Goal: Navigation & Orientation: Find specific page/section

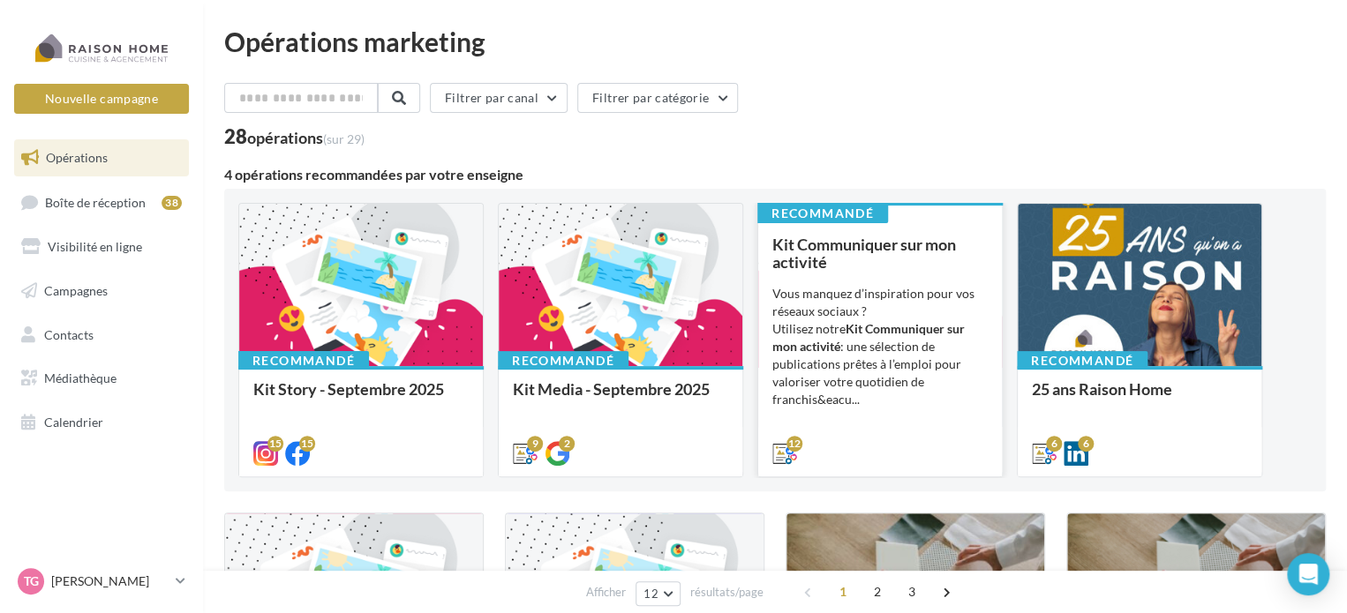
click at [919, 271] on div "Kit Communiquer sur mon activité Vous manquez d’inspiration pour vos réseaux so…" at bounding box center [879, 348] width 215 height 225
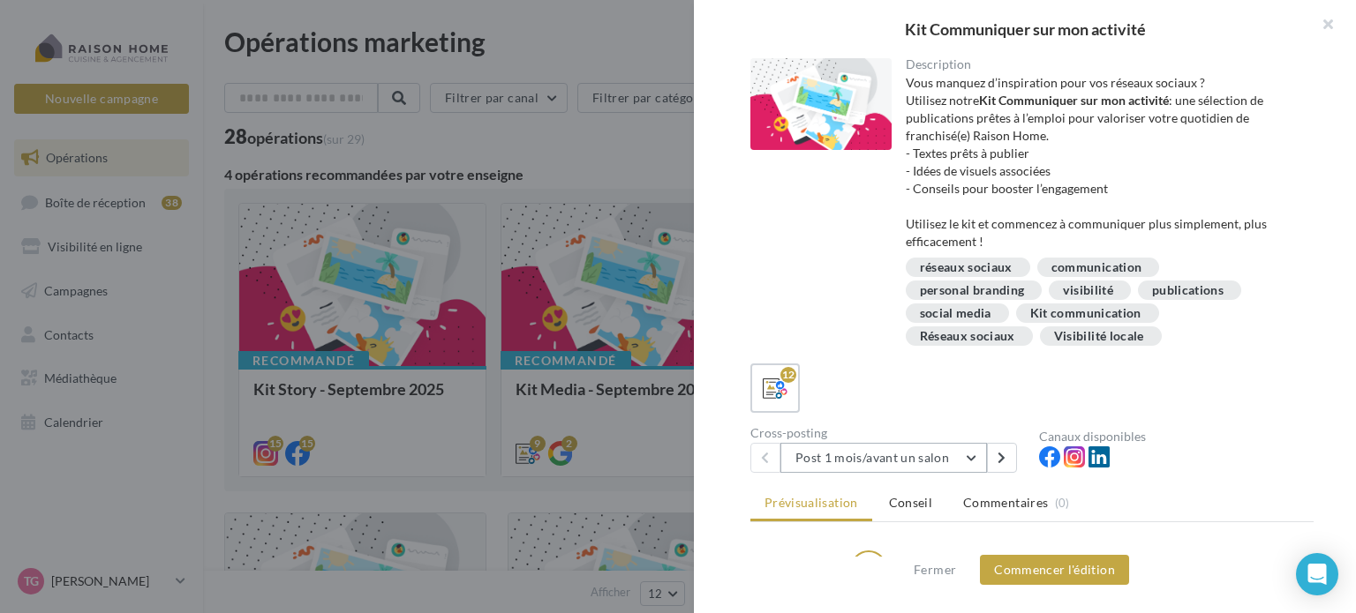
click at [971, 456] on button "Post 1 mois/avant un salon" at bounding box center [883, 458] width 207 height 30
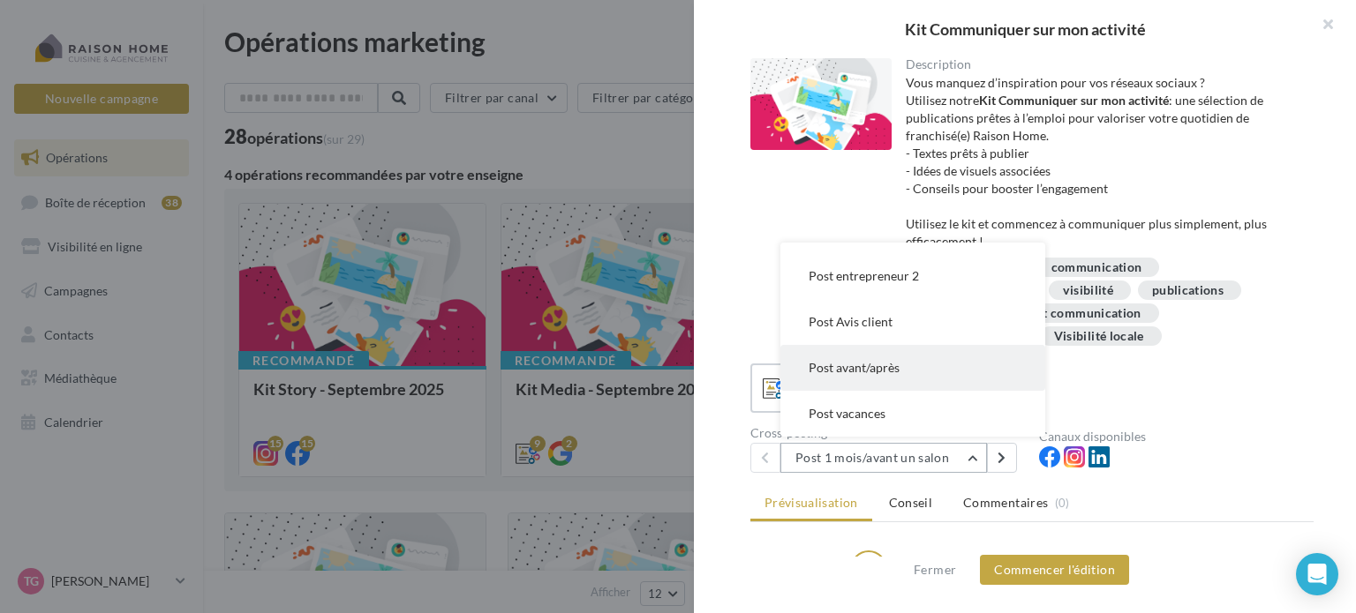
scroll to position [268, 0]
click at [844, 364] on span "Post entrepreneur 2" at bounding box center [864, 364] width 110 height 15
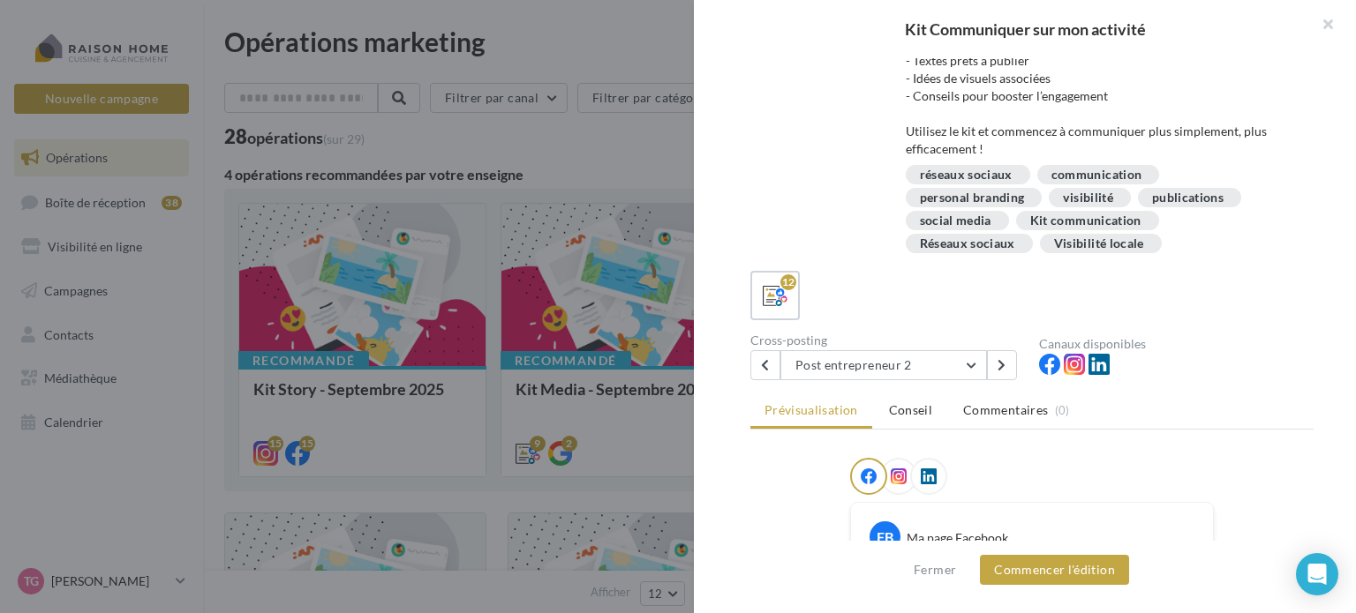
scroll to position [0, 0]
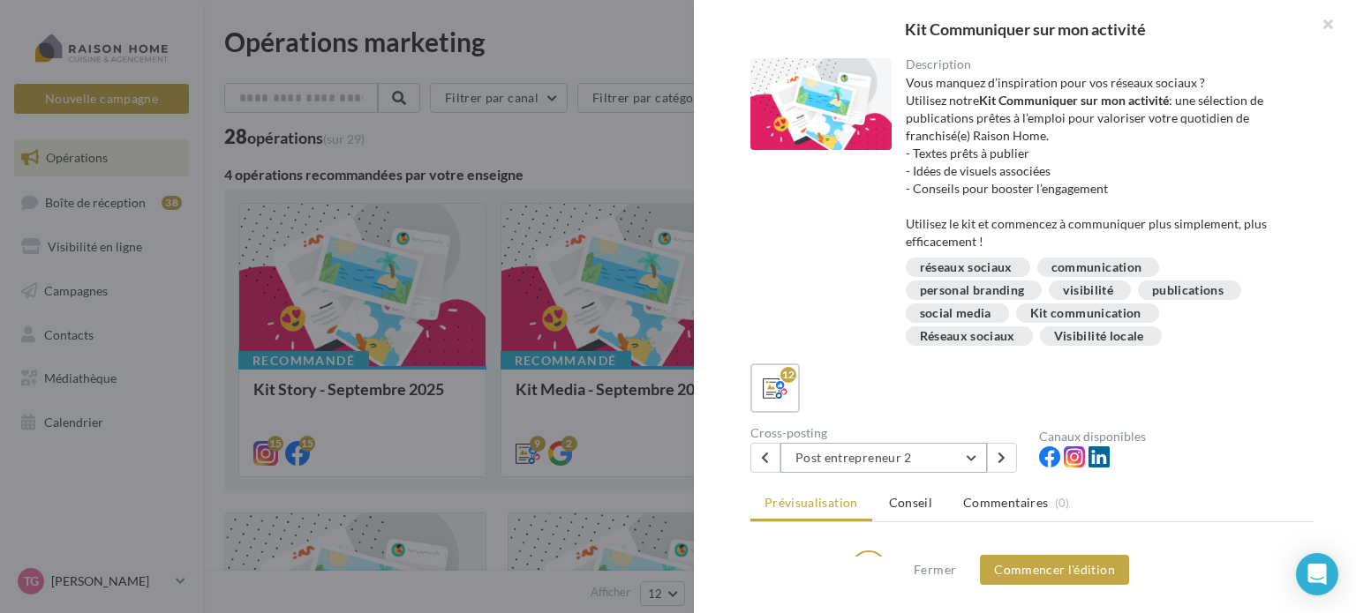
click at [969, 458] on button "Post entrepreneur 2" at bounding box center [883, 458] width 207 height 30
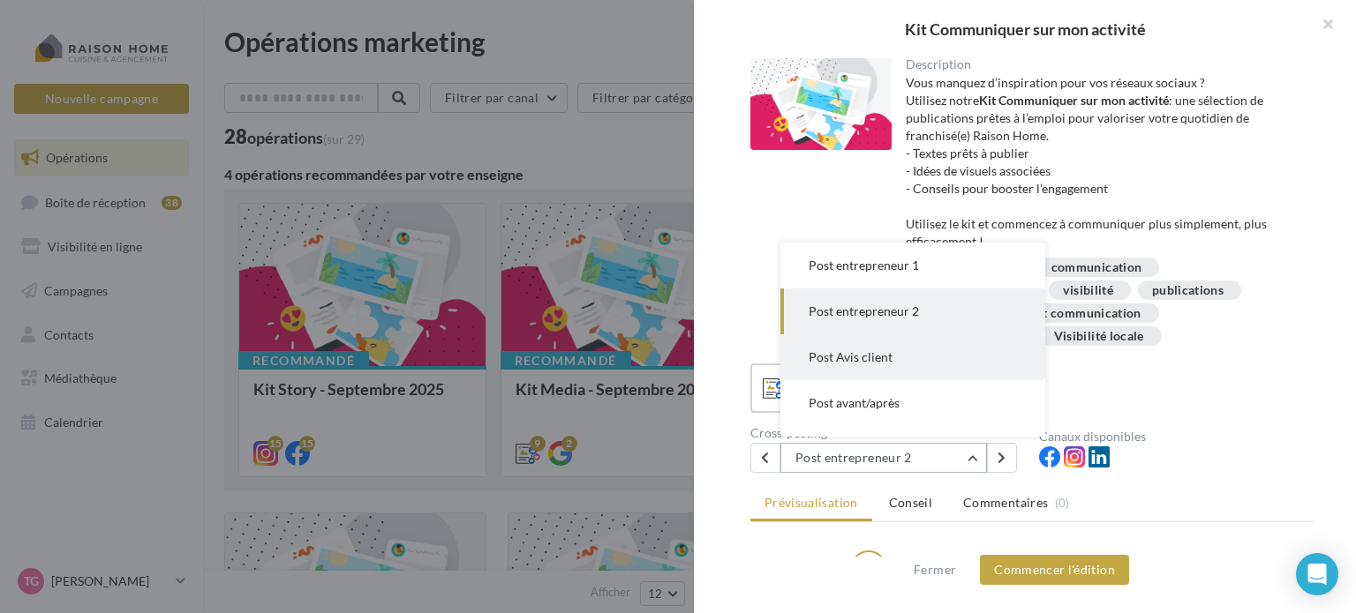
scroll to position [357, 0]
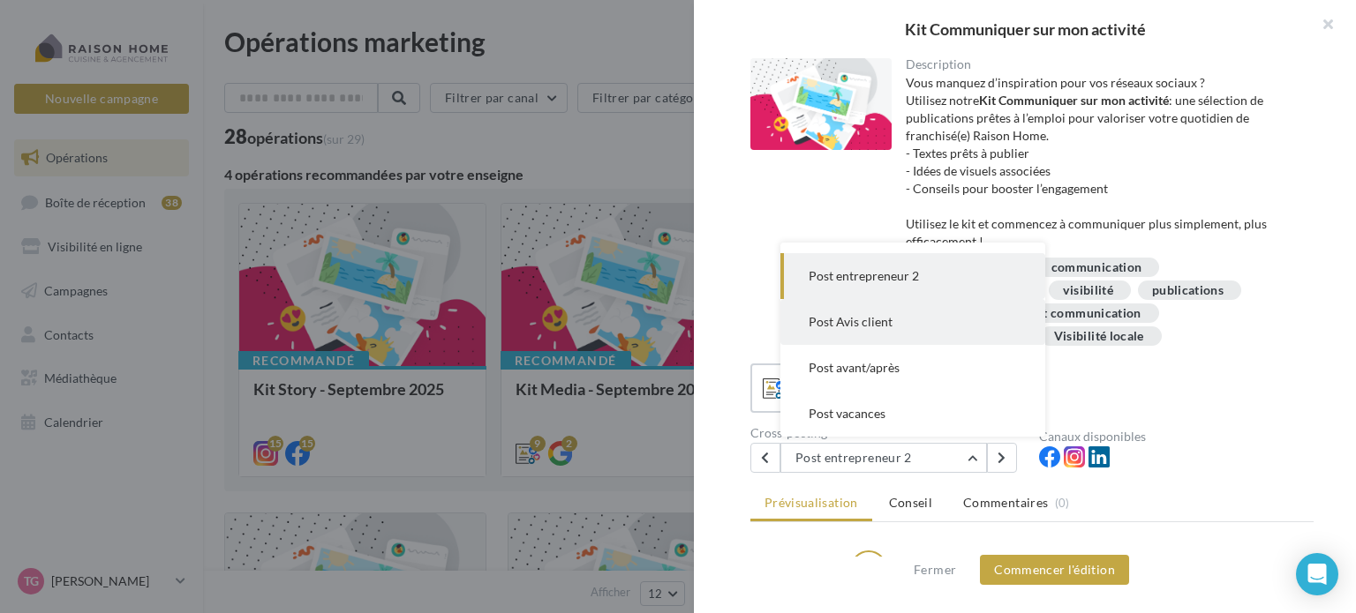
click at [879, 323] on span "Post Avis client" at bounding box center [851, 321] width 84 height 15
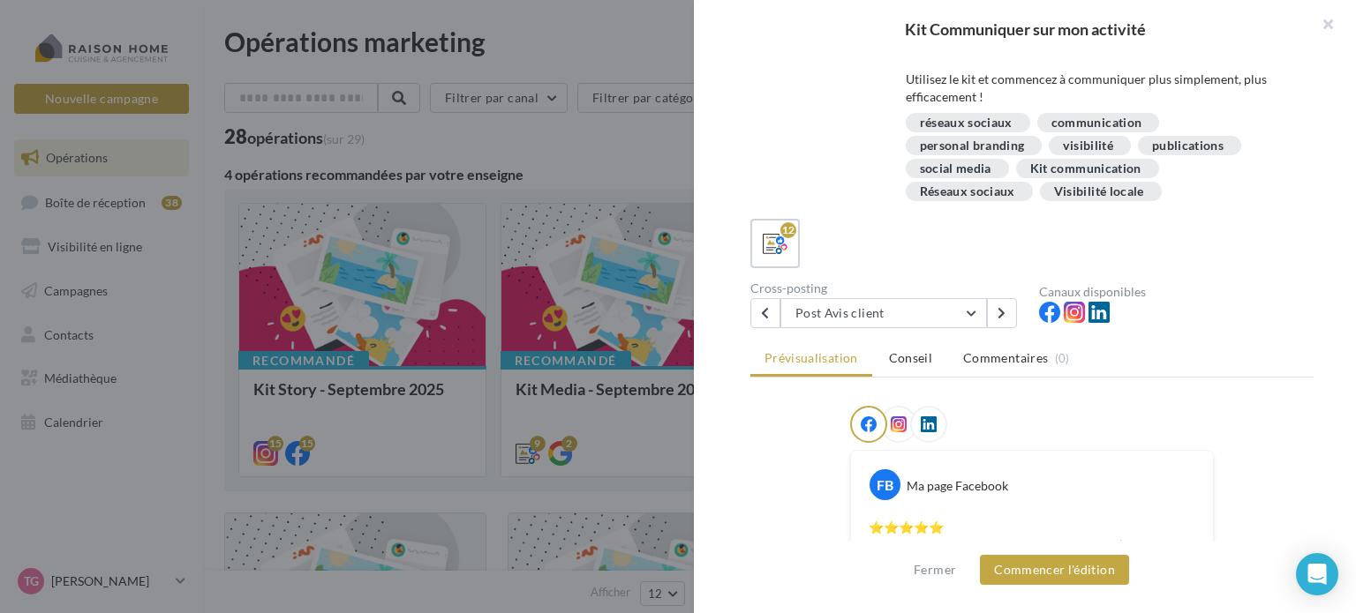
scroll to position [142, 0]
click at [1328, 24] on button "button" at bounding box center [1320, 26] width 71 height 53
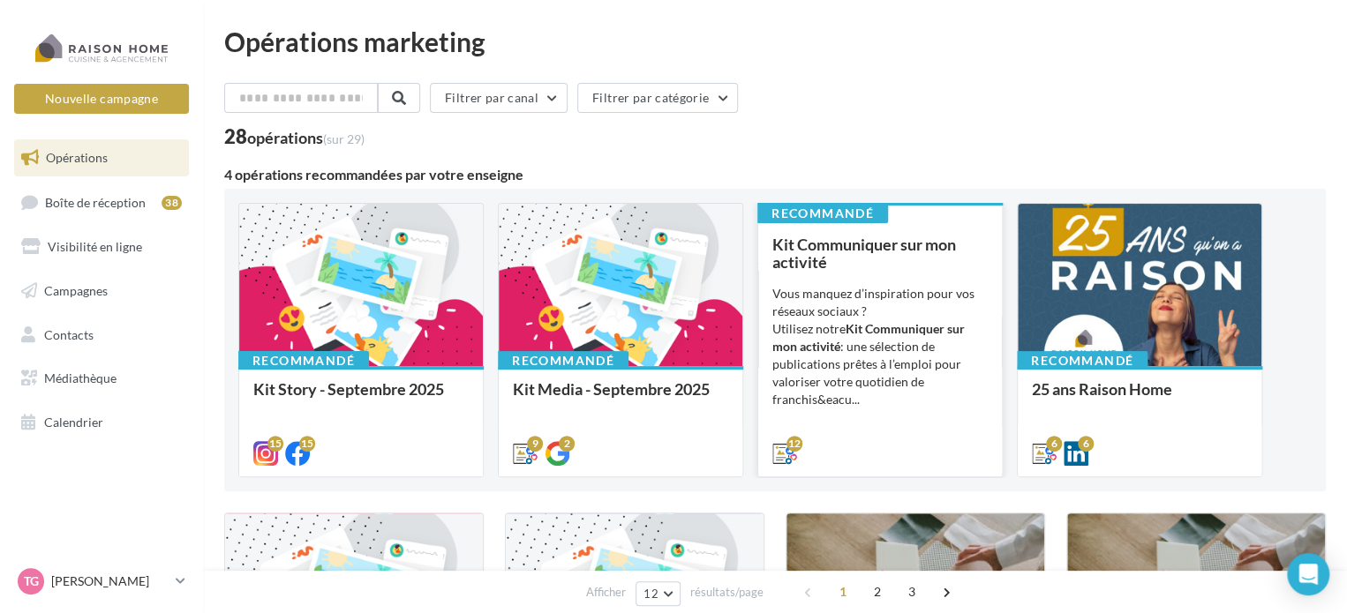
click at [927, 275] on div "Kit Communiquer sur mon activité Vous manquez d’inspiration pour vos réseaux so…" at bounding box center [879, 348] width 215 height 225
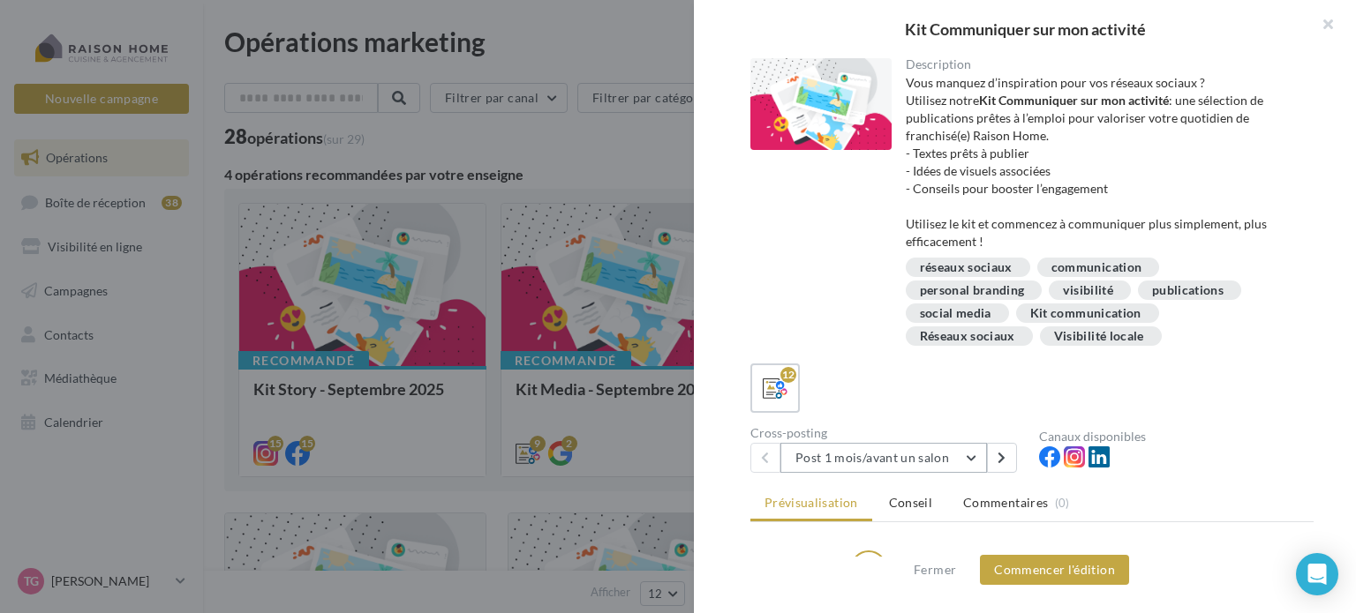
click at [977, 461] on button "Post 1 mois/avant un salon" at bounding box center [883, 458] width 207 height 30
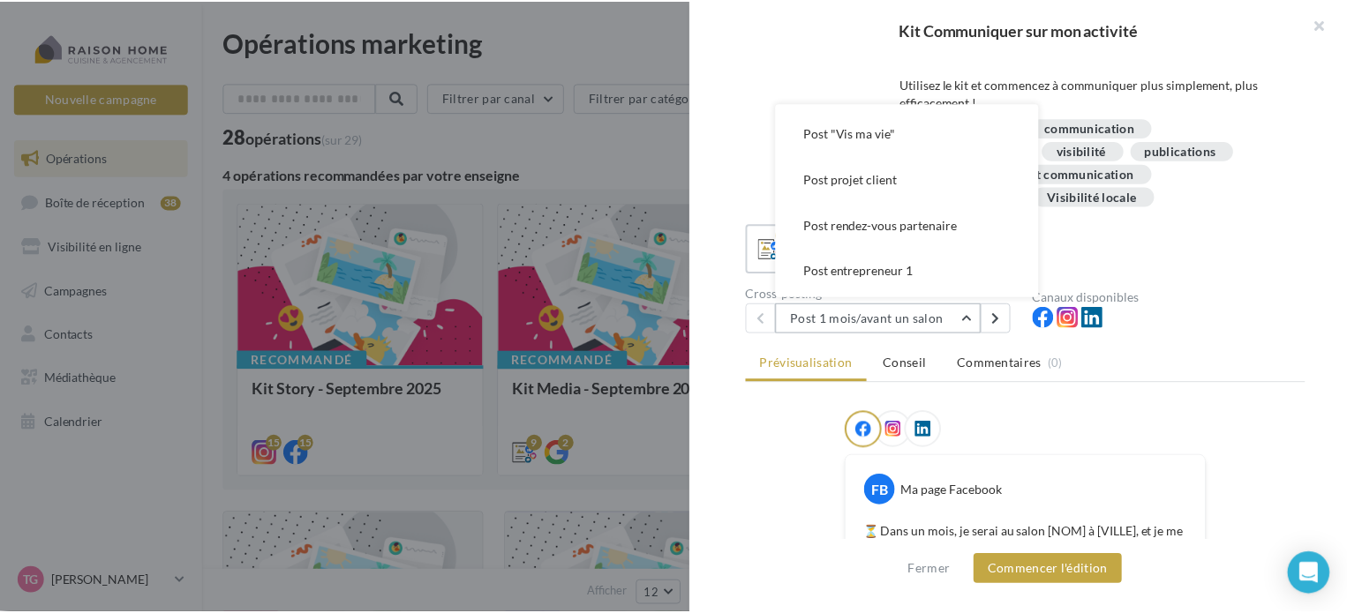
scroll to position [265, 0]
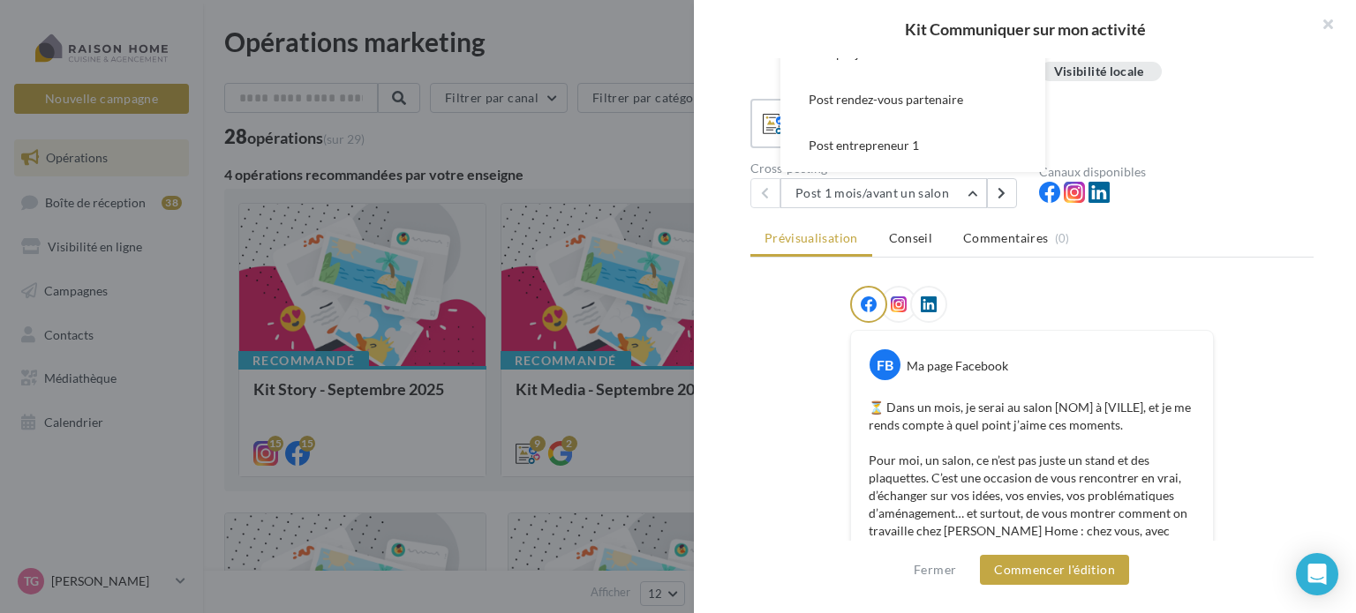
click at [1285, 286] on div at bounding box center [1031, 308] width 563 height 44
click at [658, 139] on div at bounding box center [678, 306] width 1356 height 613
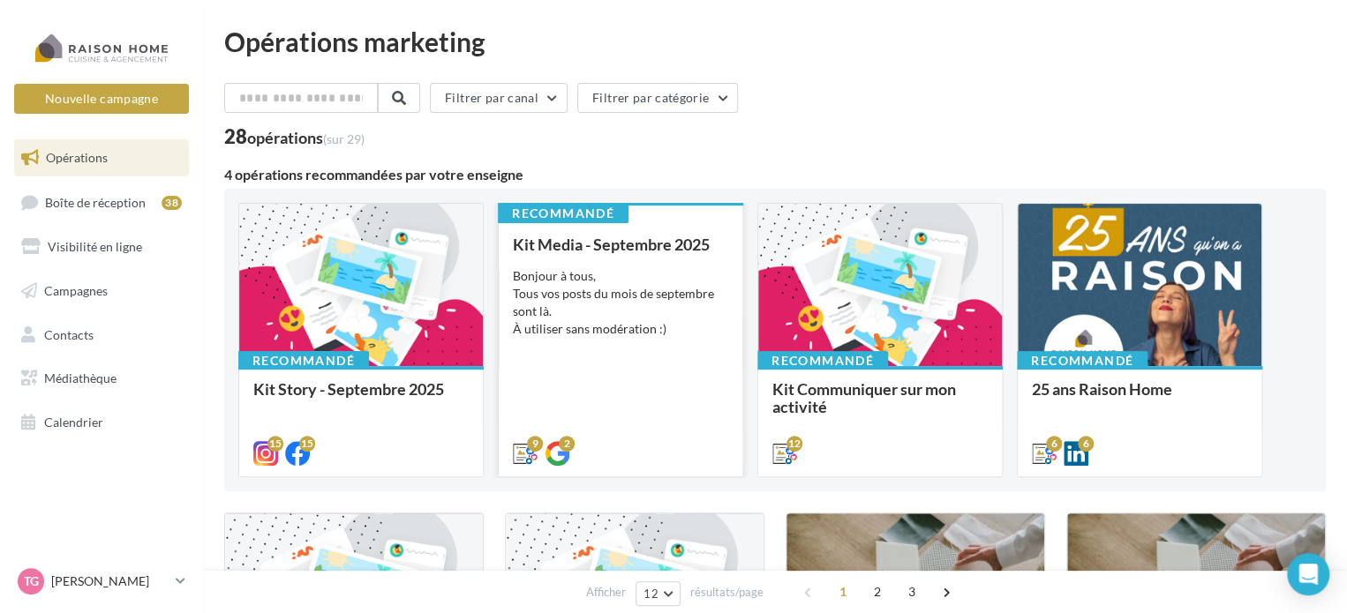
click at [711, 261] on div "Kit Media - Septembre 2025 Bonjour à tous, Tous vos posts du mois de septembre …" at bounding box center [620, 348] width 215 height 225
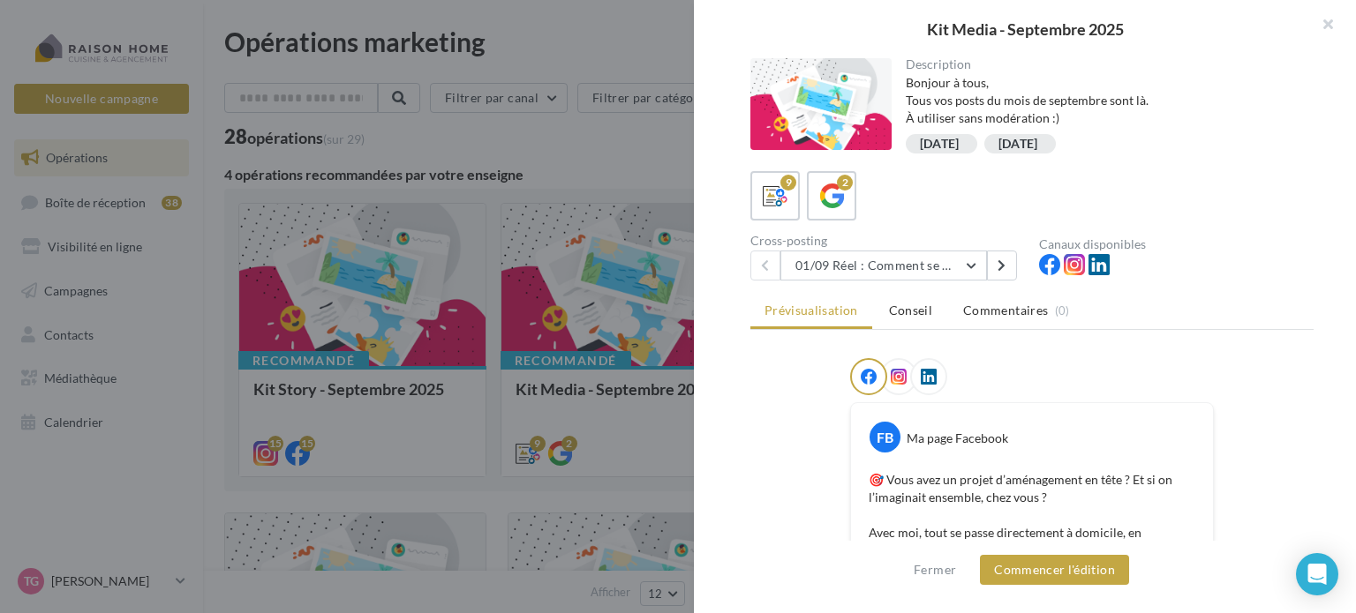
click at [606, 123] on div at bounding box center [678, 306] width 1356 height 613
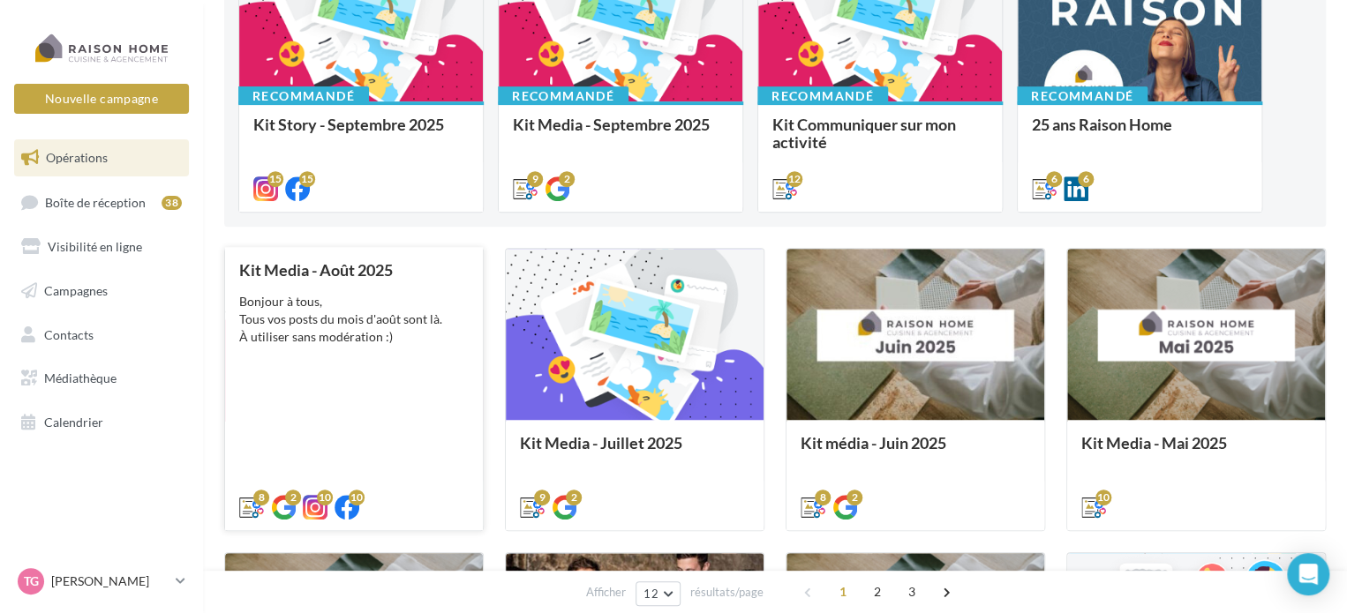
click at [480, 336] on div "Kit Media - Août 2025 Bonjour à tous, Tous vos posts du mois d'août sont là. À …" at bounding box center [354, 388] width 258 height 282
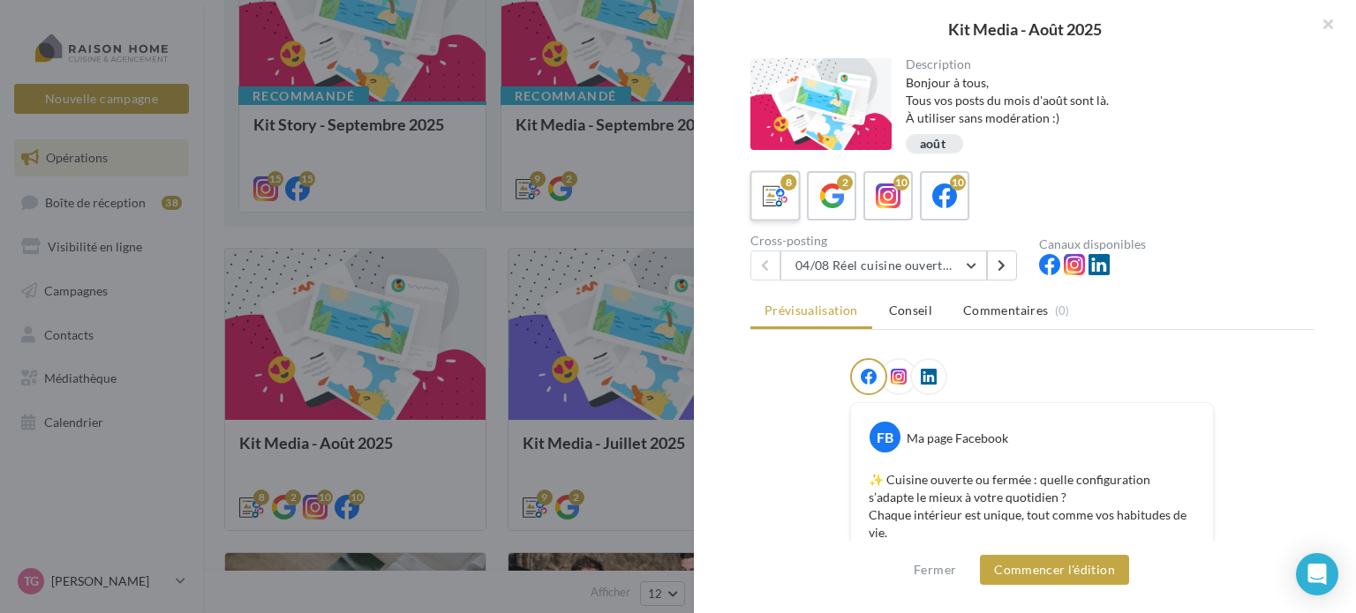
click at [768, 196] on icon at bounding box center [776, 197] width 26 height 26
click at [972, 260] on button "04/08 Réel cuisine ouverte ou fermée" at bounding box center [883, 266] width 207 height 30
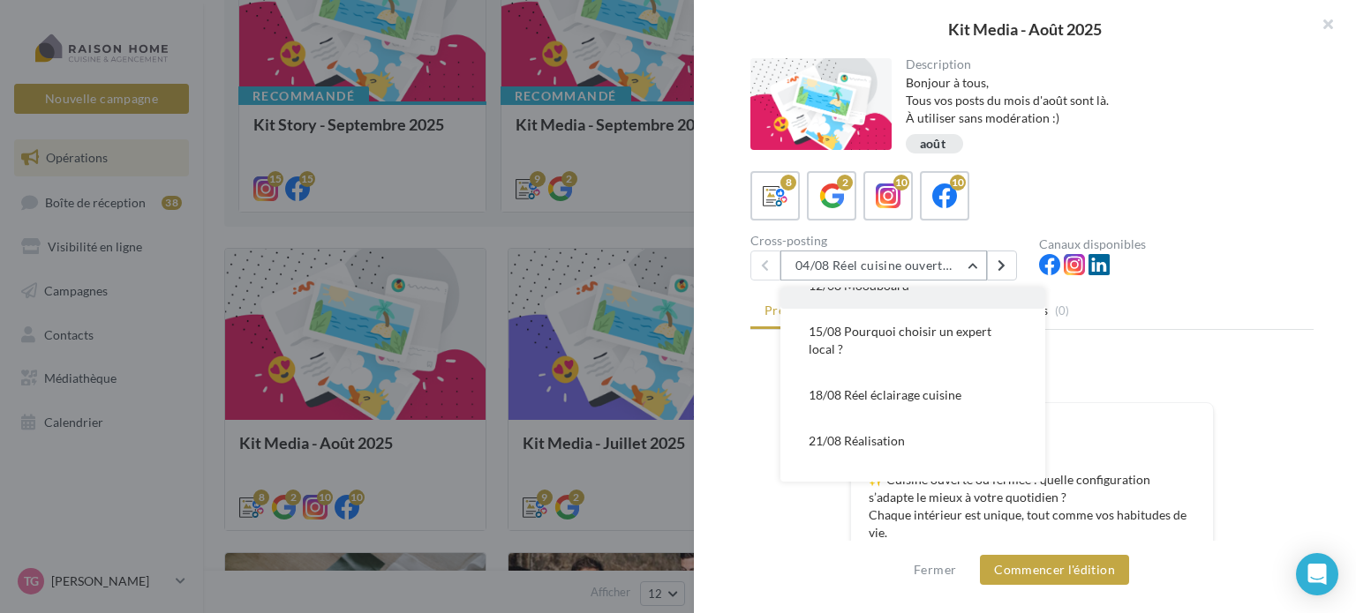
scroll to position [208, 0]
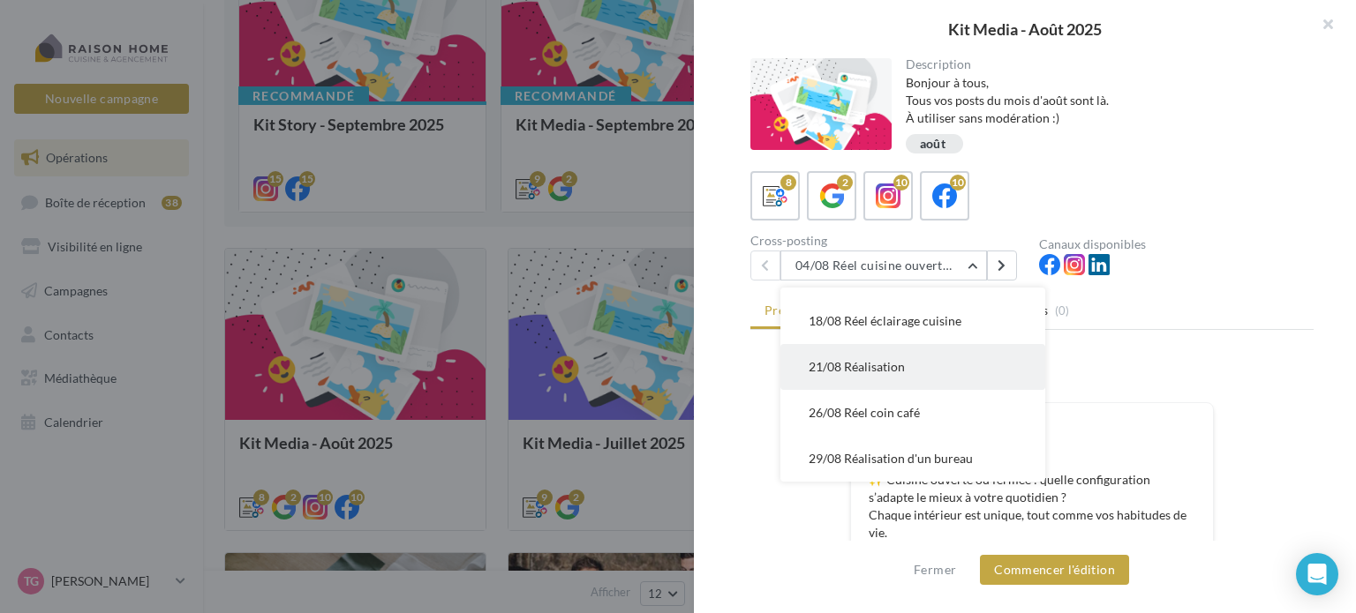
click at [884, 366] on span "21/08 Réalisation" at bounding box center [857, 366] width 96 height 15
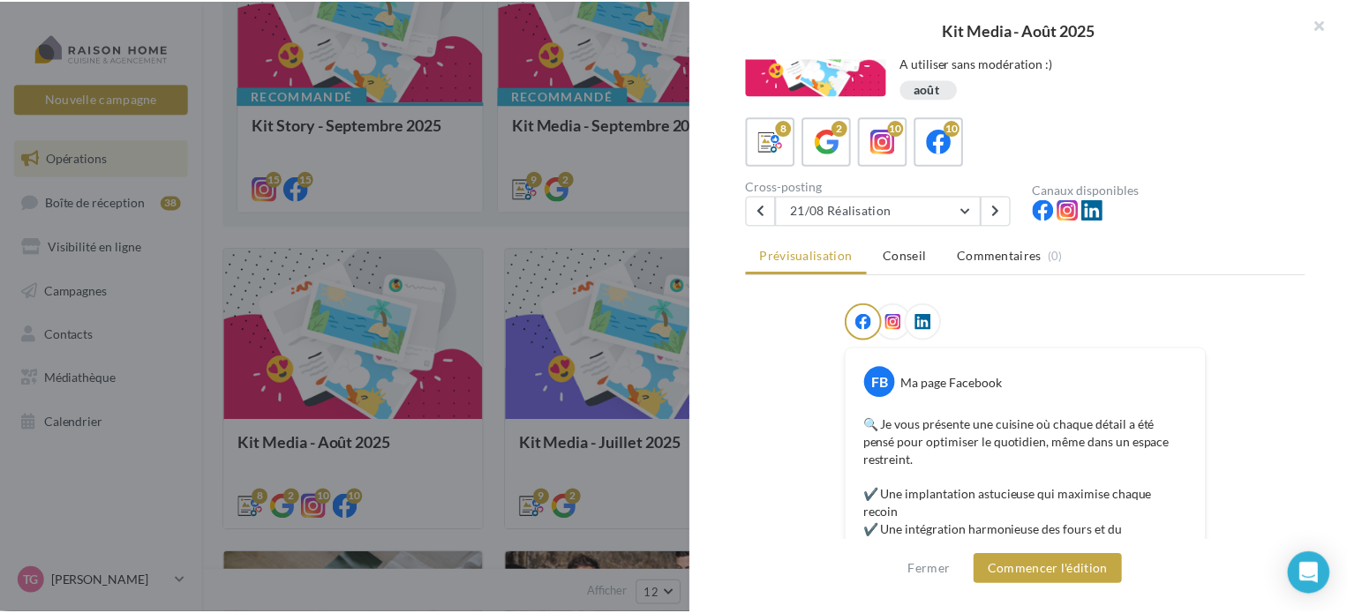
scroll to position [0, 0]
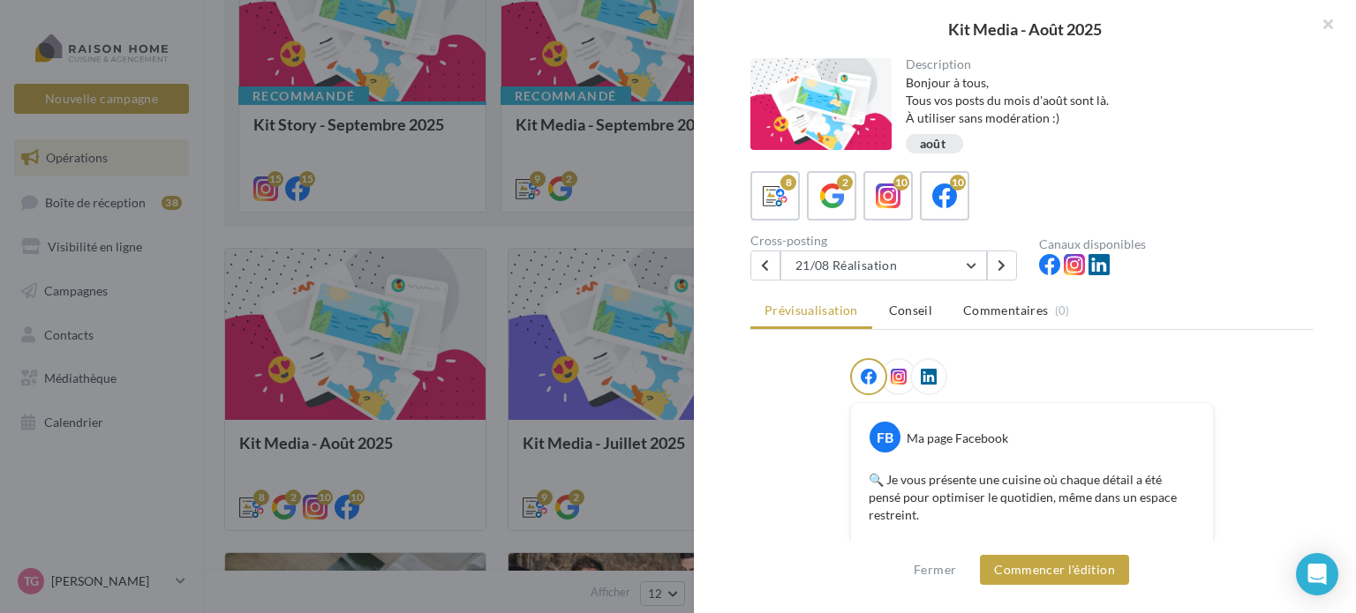
click at [1256, 222] on div "8 2 10 10 Cross-posting 21/08 Réalisation 04/08 Réel cuisine ouverte ou fermée …" at bounding box center [1031, 225] width 563 height 109
click at [349, 174] on div at bounding box center [678, 306] width 1356 height 613
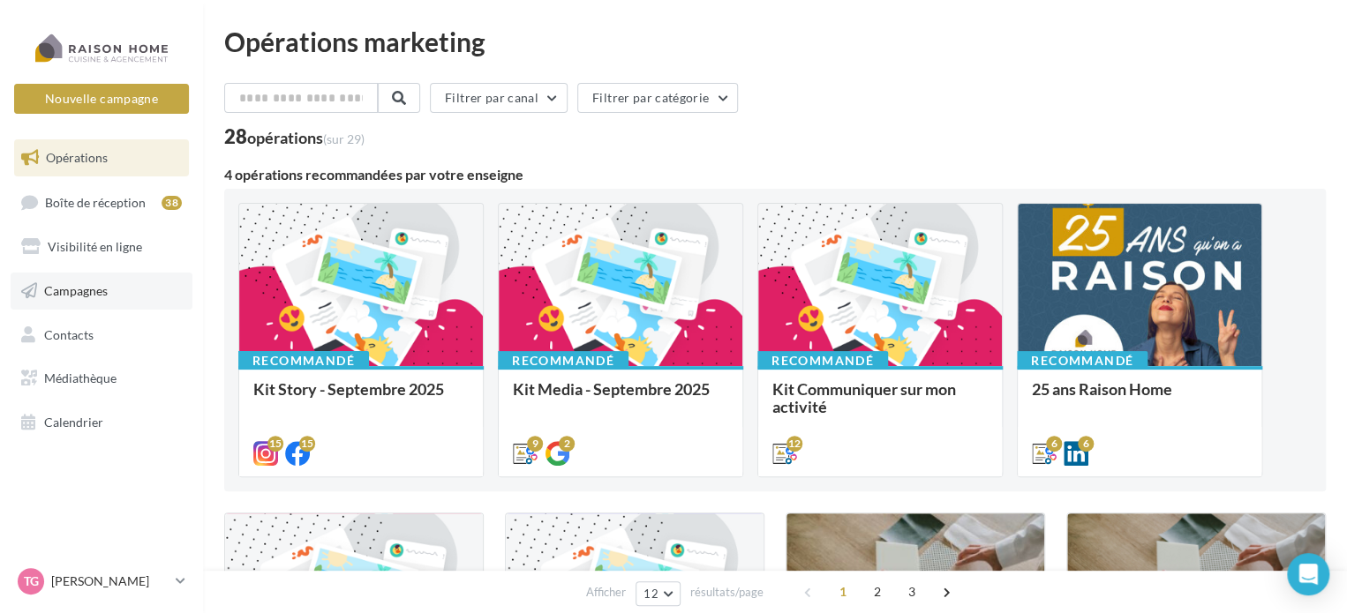
click at [49, 289] on span "Campagnes" at bounding box center [76, 290] width 64 height 15
click at [31, 286] on icon at bounding box center [29, 291] width 16 height 23
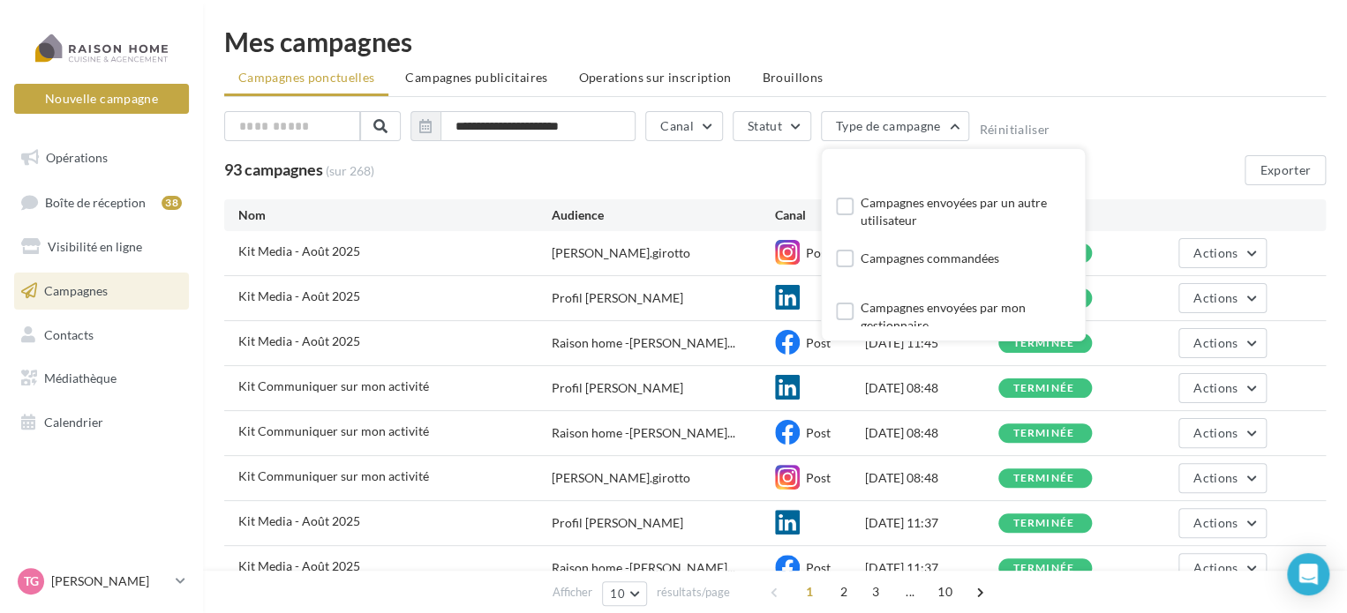
scroll to position [34, 0]
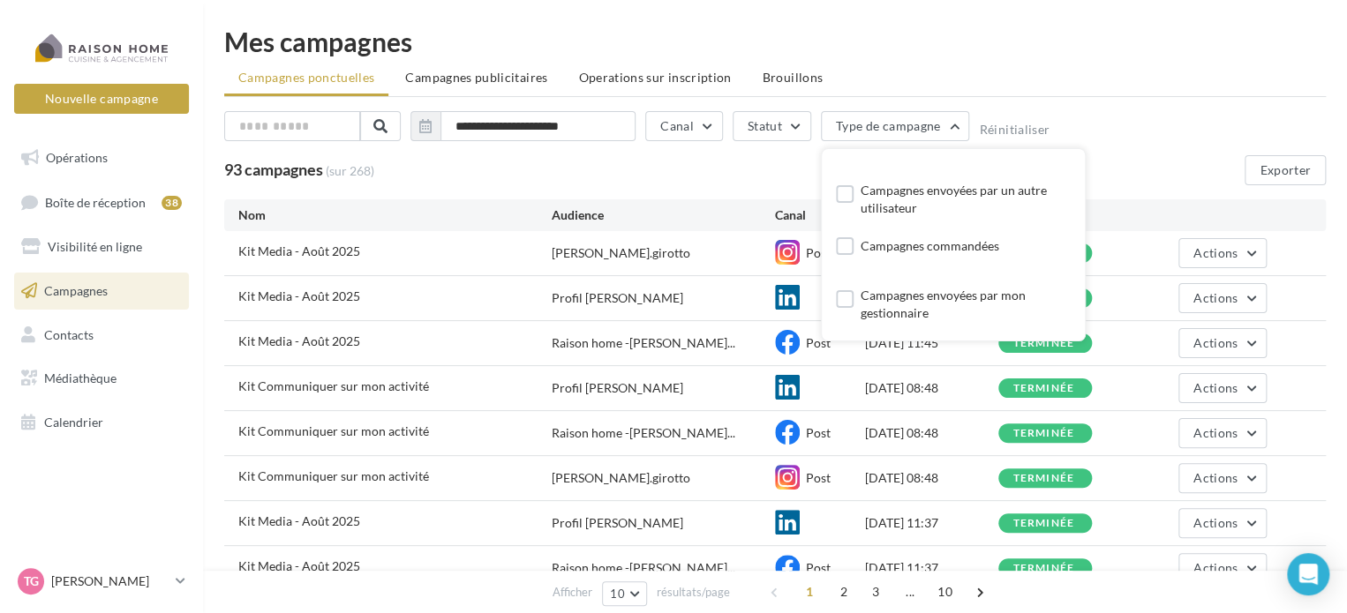
click at [1127, 132] on div "**********" at bounding box center [775, 129] width 1102 height 37
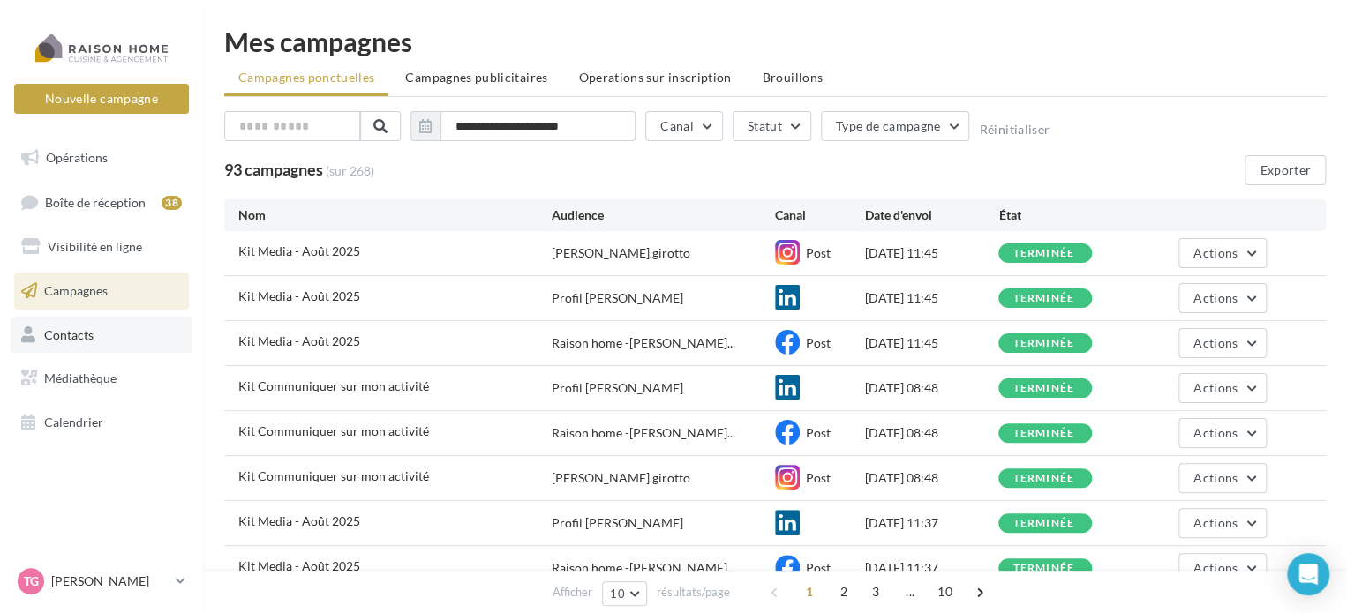
click at [79, 335] on span "Contacts" at bounding box center [68, 334] width 49 height 15
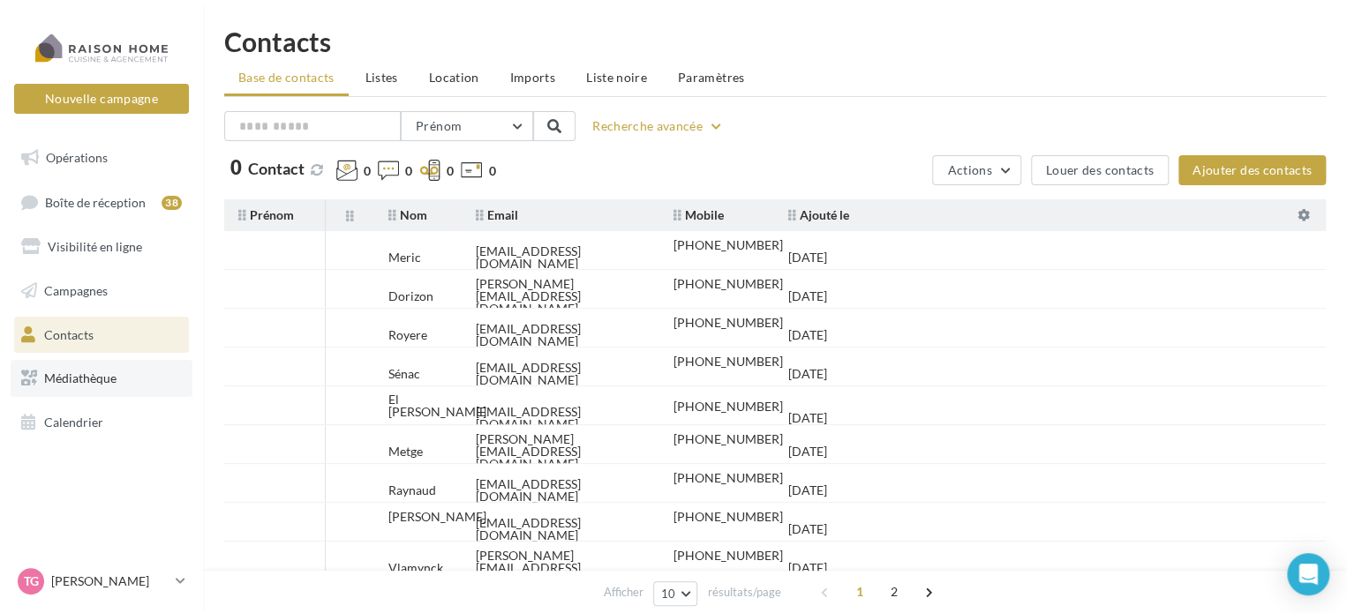
click at [78, 375] on span "Médiathèque" at bounding box center [80, 378] width 72 height 15
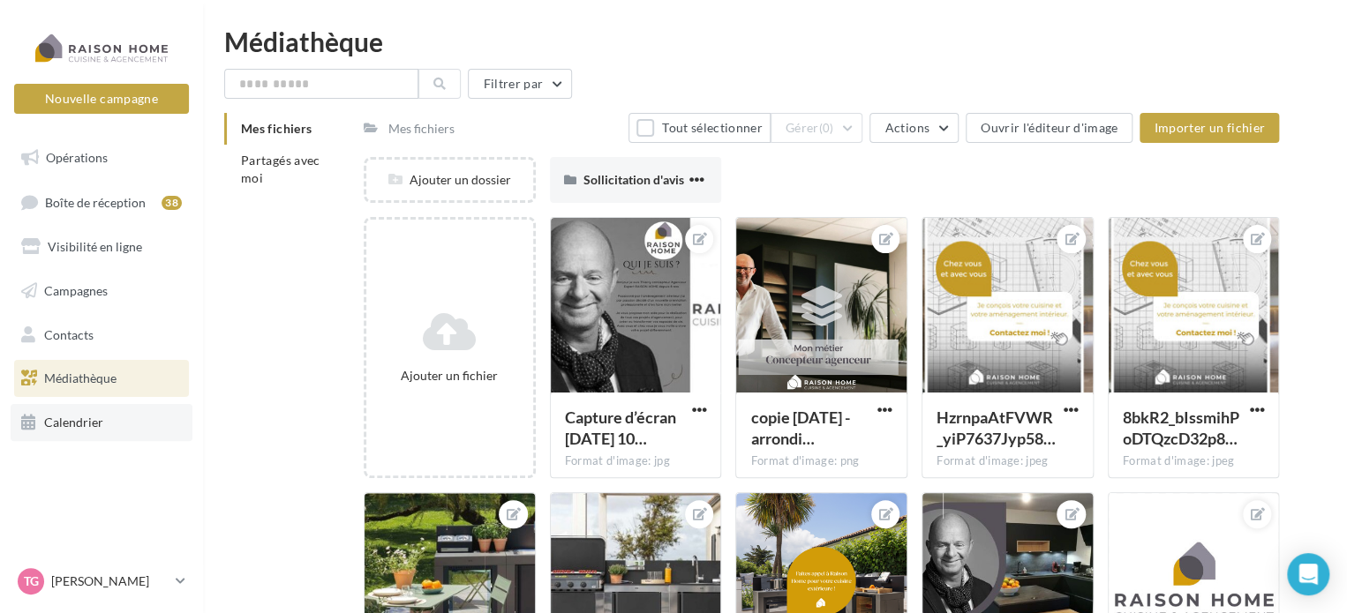
click at [78, 416] on span "Calendrier" at bounding box center [73, 422] width 59 height 15
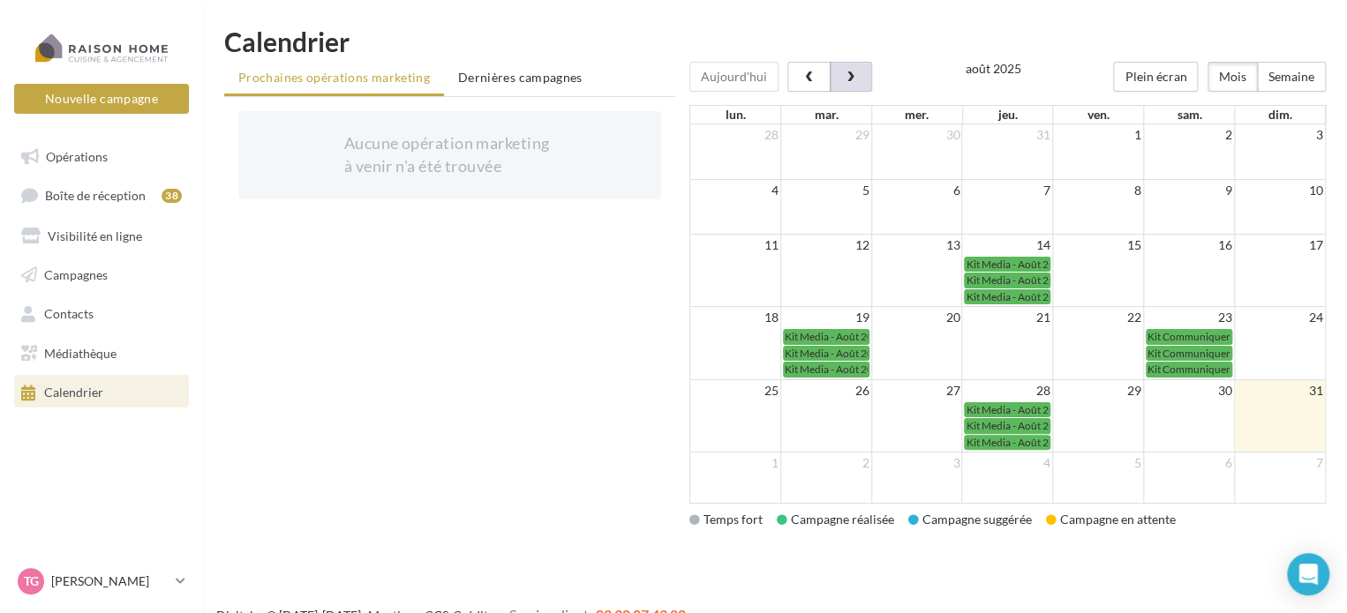
click at [848, 78] on span "button" at bounding box center [850, 77] width 15 height 12
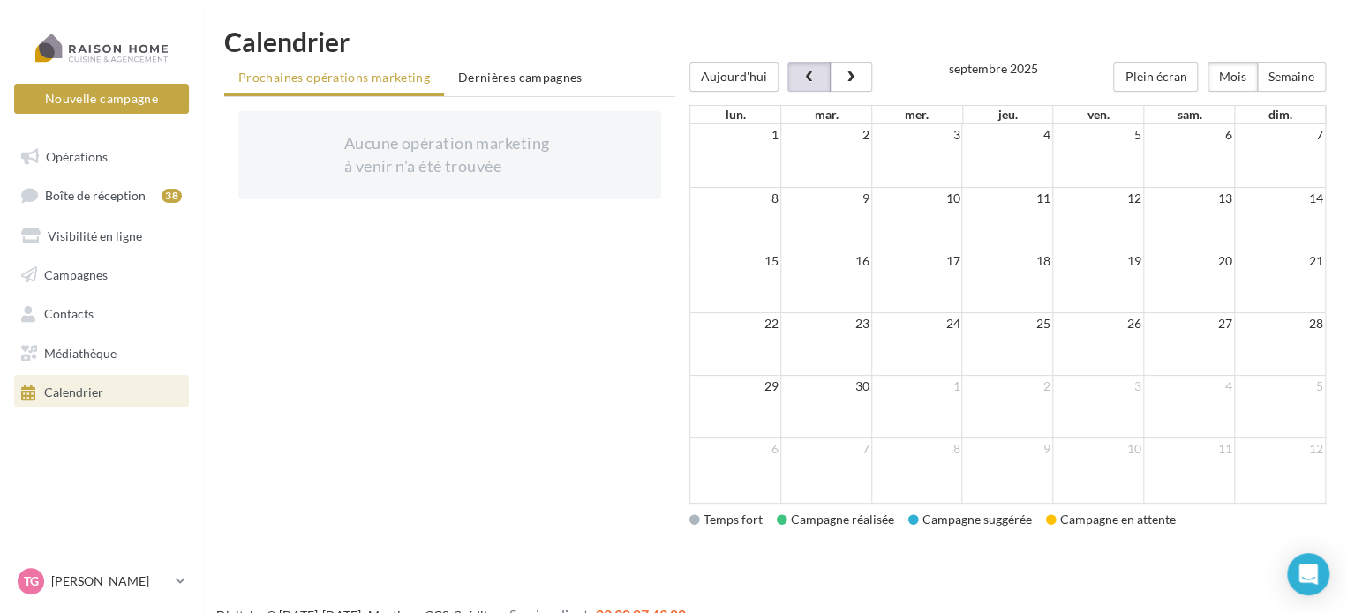
click at [809, 78] on span "button" at bounding box center [808, 77] width 15 height 12
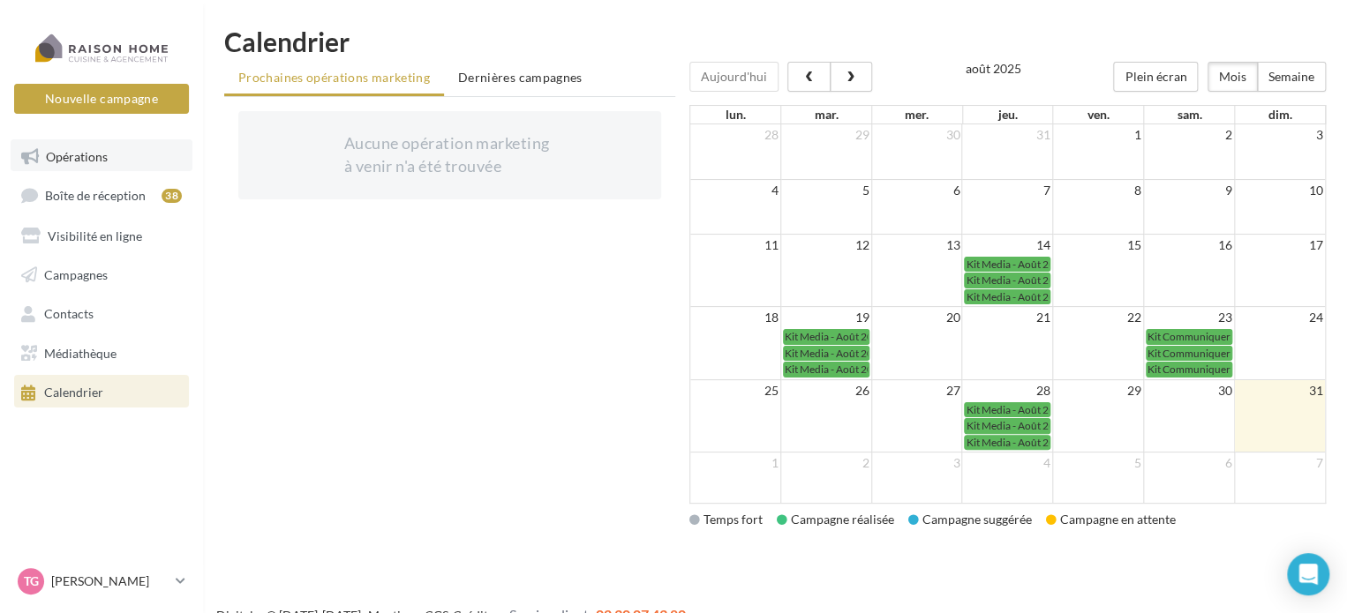
click at [82, 147] on link "Opérations" at bounding box center [102, 155] width 182 height 32
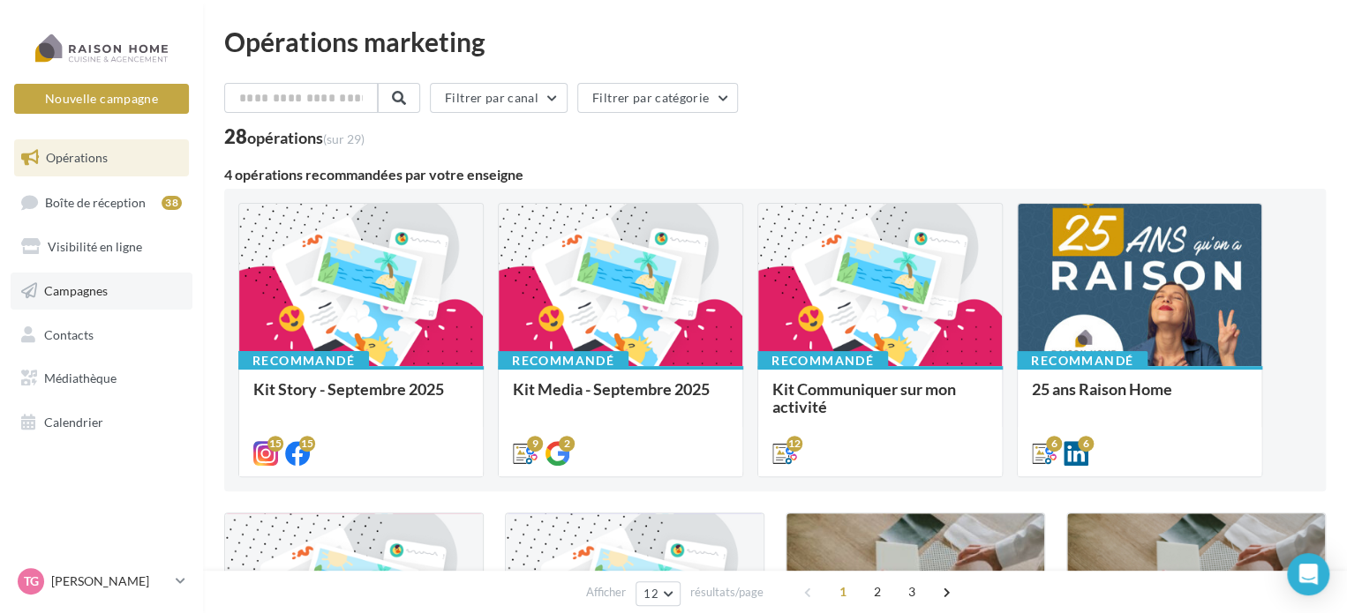
click at [30, 292] on icon at bounding box center [29, 291] width 16 height 23
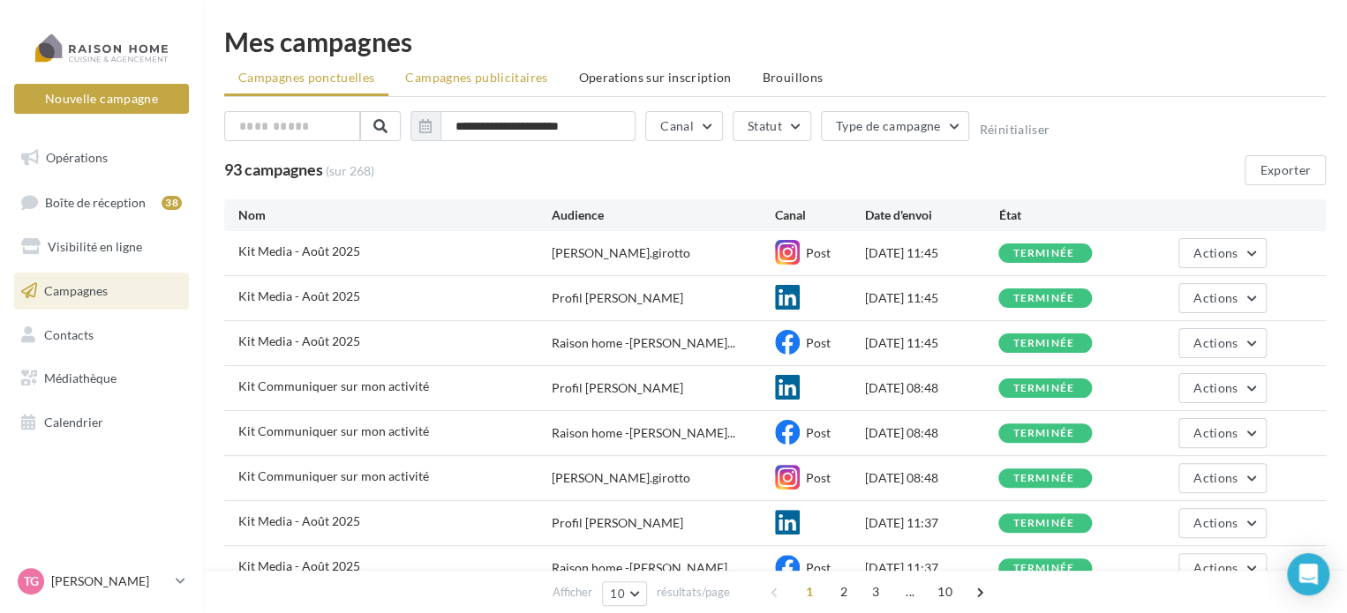
click at [489, 80] on span "Campagnes publicitaires" at bounding box center [476, 77] width 142 height 15
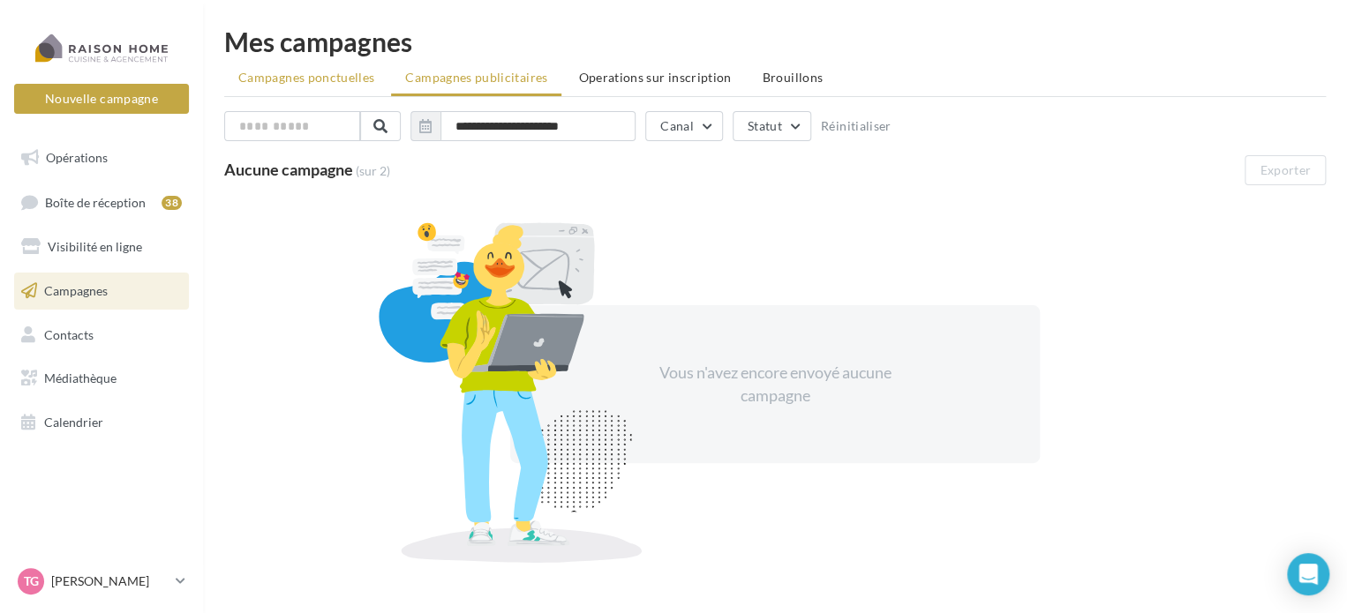
click at [297, 77] on span "Campagnes ponctuelles" at bounding box center [306, 77] width 136 height 15
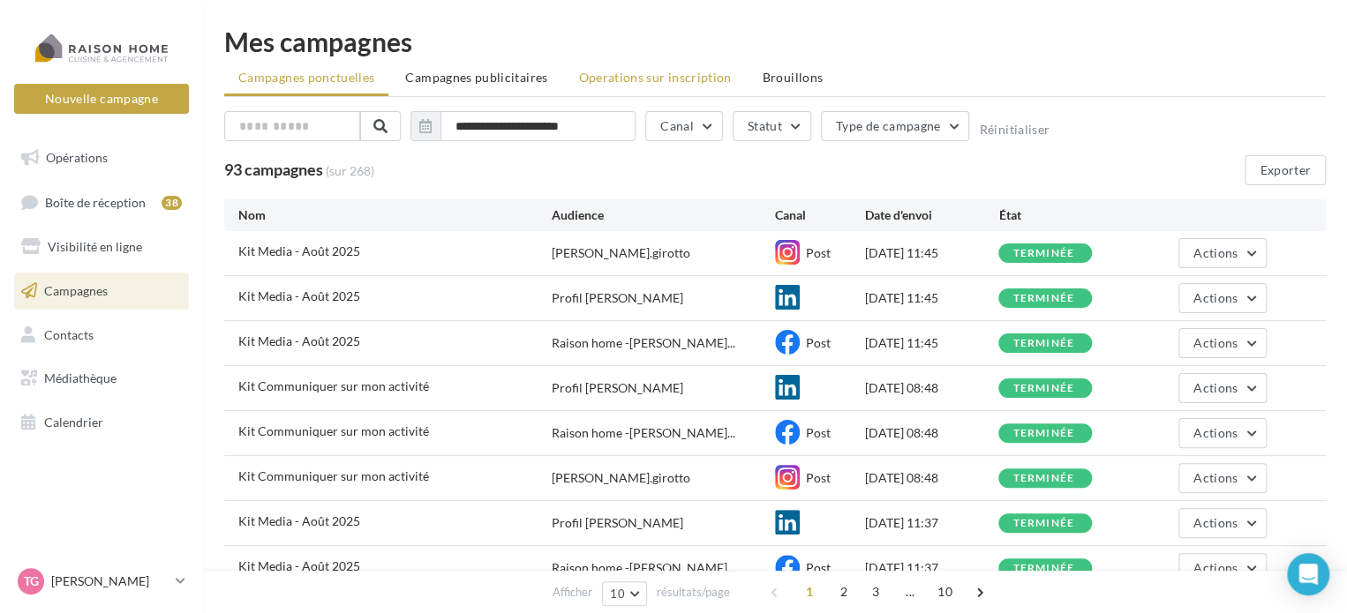
click at [630, 74] on span "Operations sur inscription" at bounding box center [654, 77] width 153 height 15
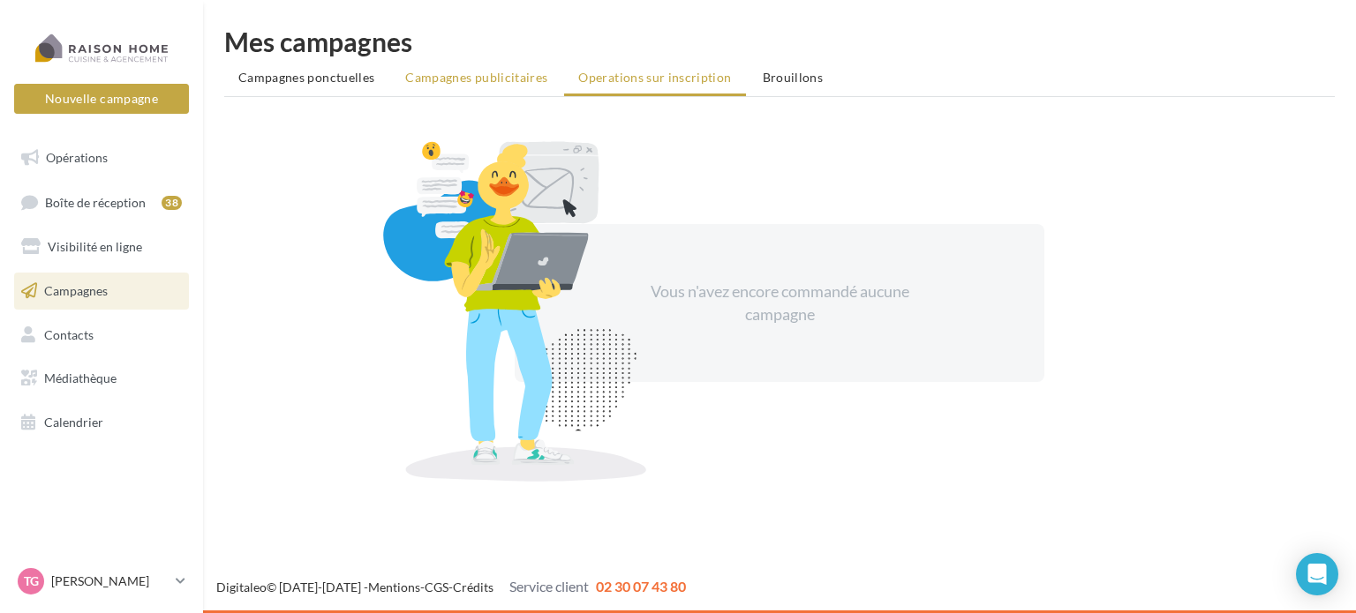
click at [483, 80] on span "Campagnes publicitaires" at bounding box center [476, 77] width 142 height 15
